Goal: Find specific page/section: Find specific page/section

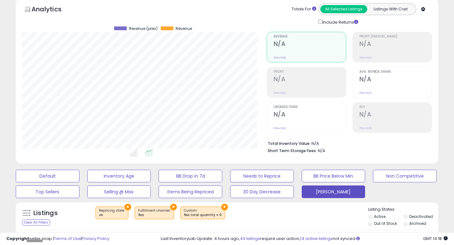
scroll to position [81, 0]
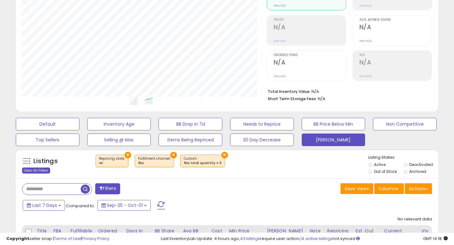
click at [30, 169] on div "Clear All Filters" at bounding box center [36, 171] width 28 height 6
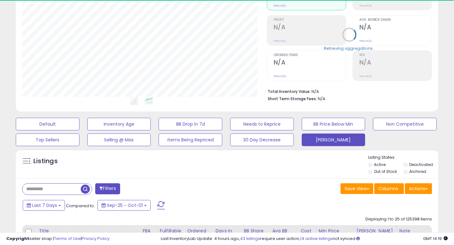
scroll to position [129, 244]
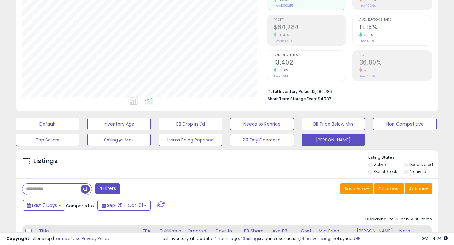
click at [111, 195] on div "Filters" at bounding box center [122, 190] width 210 height 13
click at [102, 186] on button "Filters" at bounding box center [107, 189] width 25 height 11
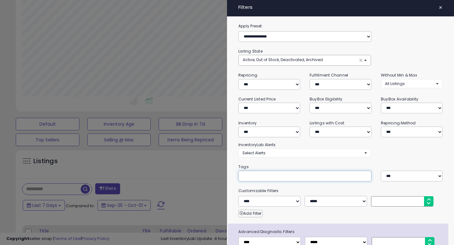
click at [276, 174] on input "text" at bounding box center [290, 176] width 95 height 6
type input "**********"
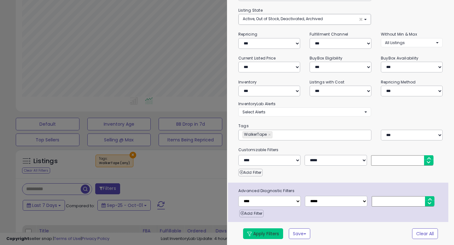
click at [268, 232] on button "Apply Filters" at bounding box center [263, 234] width 40 height 11
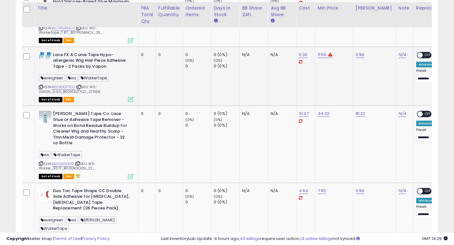
scroll to position [531, 0]
